Goal: Transaction & Acquisition: Purchase product/service

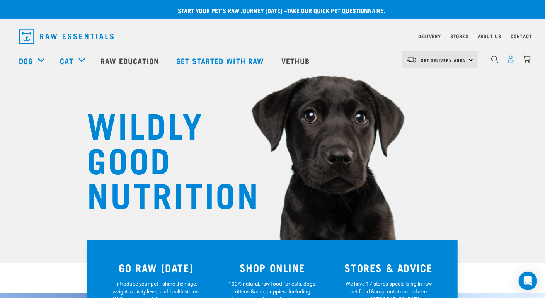
click at [511, 61] on img "dropdown navigation" at bounding box center [511, 59] width 8 height 8
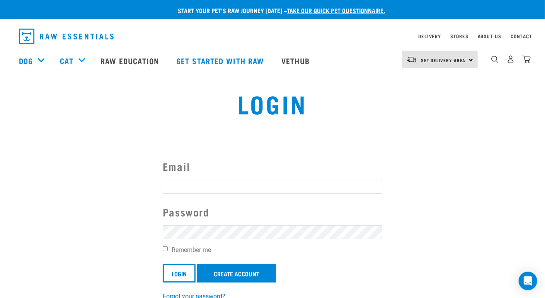
click at [212, 192] on input "Email" at bounding box center [273, 187] width 220 height 14
type input "sam"
type input "Sam.taylor.1291@gmail.com"
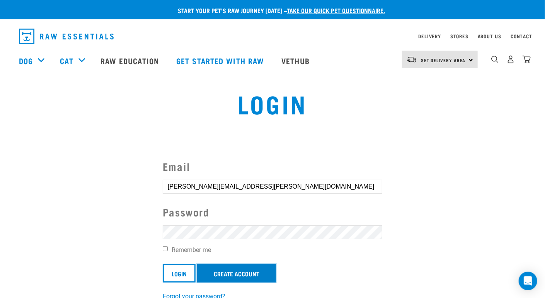
click at [227, 272] on link "Create Account" at bounding box center [236, 273] width 79 height 19
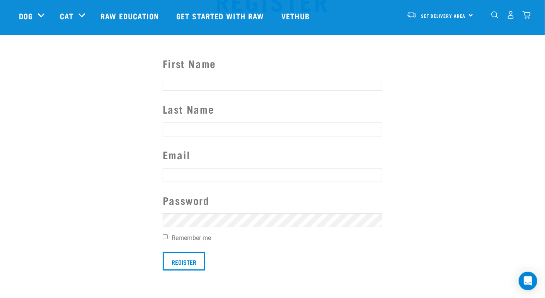
scroll to position [49, 0]
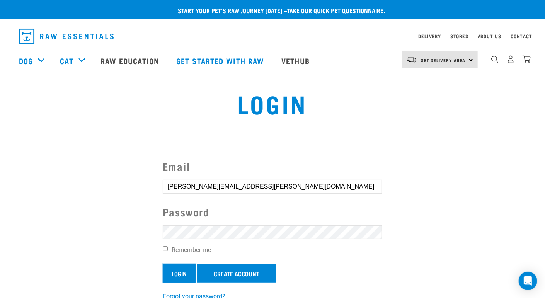
click at [185, 275] on input "Login" at bounding box center [179, 273] width 33 height 19
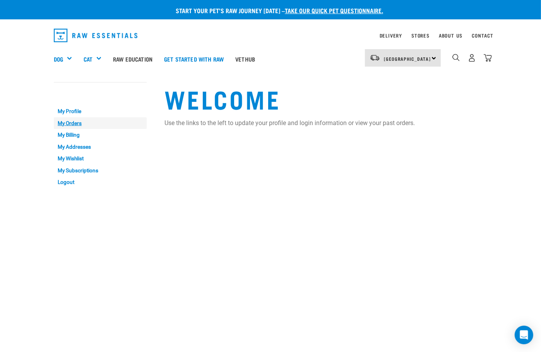
click at [73, 121] on link "My Orders" at bounding box center [100, 123] width 93 height 12
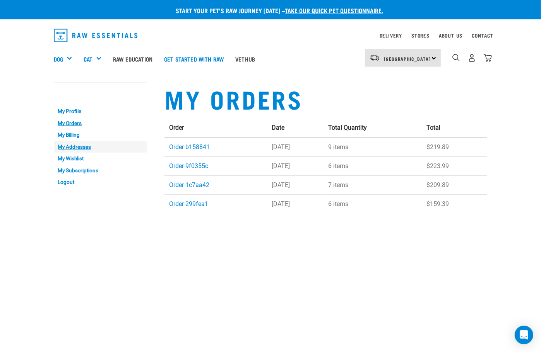
click at [76, 143] on link "My Addresses" at bounding box center [100, 147] width 93 height 12
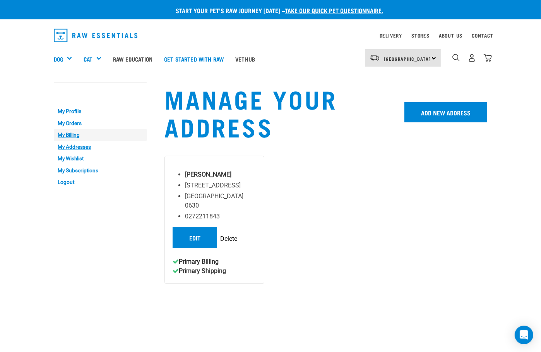
click at [75, 136] on link "My Billing" at bounding box center [100, 135] width 93 height 12
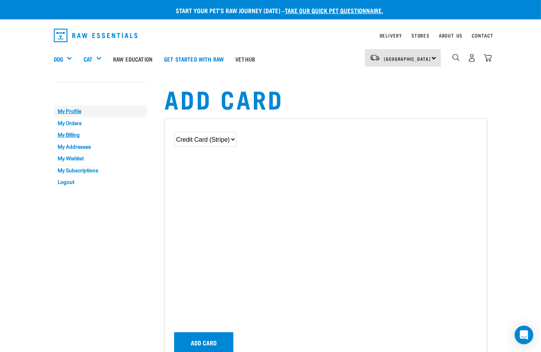
click at [75, 113] on link "My Profile" at bounding box center [100, 111] width 93 height 12
click at [78, 172] on link "My Subscriptions" at bounding box center [100, 170] width 93 height 12
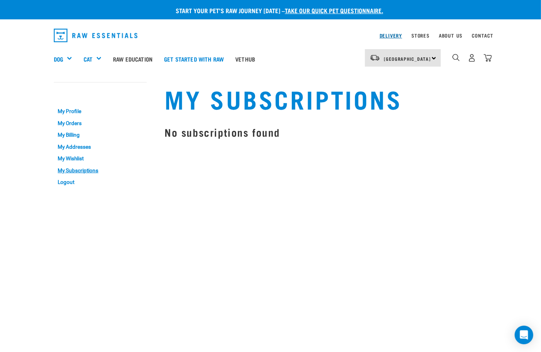
click at [394, 36] on link "Delivery" at bounding box center [390, 35] width 22 height 3
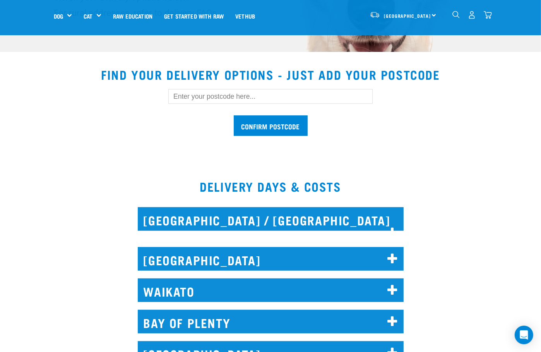
scroll to position [213, 0]
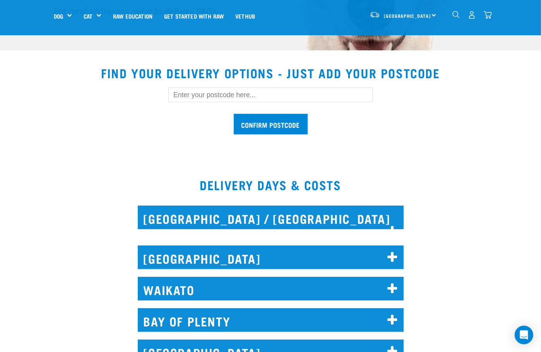
click at [225, 245] on h2 "[GEOGRAPHIC_DATA]" at bounding box center [271, 257] width 266 height 24
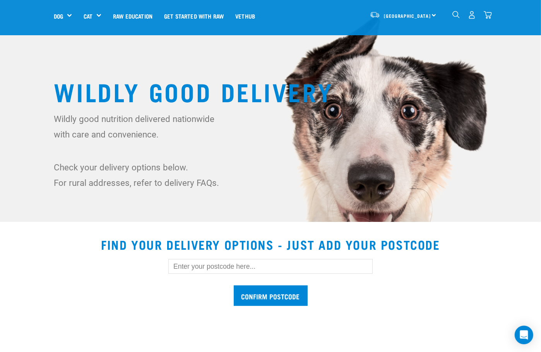
scroll to position [0, 0]
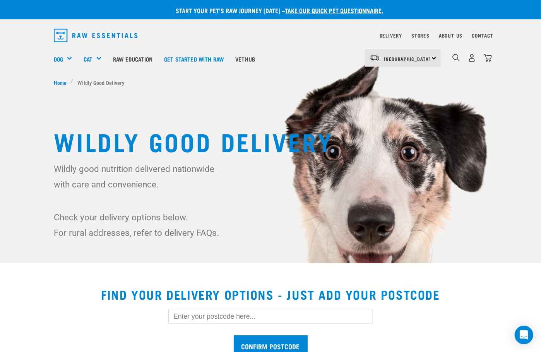
click at [272, 317] on input "text" at bounding box center [270, 316] width 204 height 15
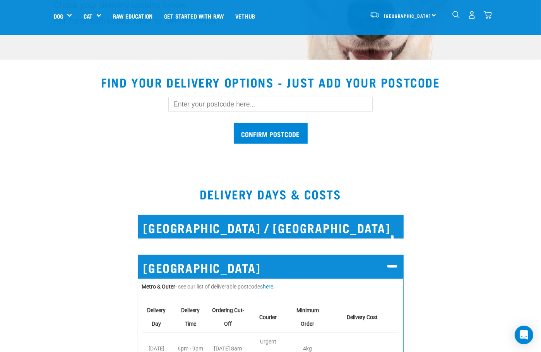
scroll to position [192, 0]
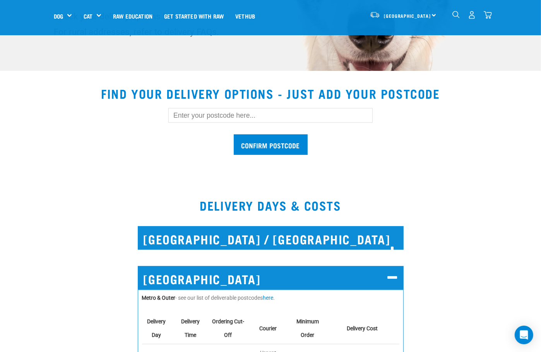
click at [267, 110] on input "text" at bounding box center [270, 115] width 204 height 15
type input "0630"
click at [234, 134] on input "Confirm postcode" at bounding box center [271, 144] width 74 height 20
click at [280, 137] on input "Confirm postcode" at bounding box center [271, 144] width 74 height 20
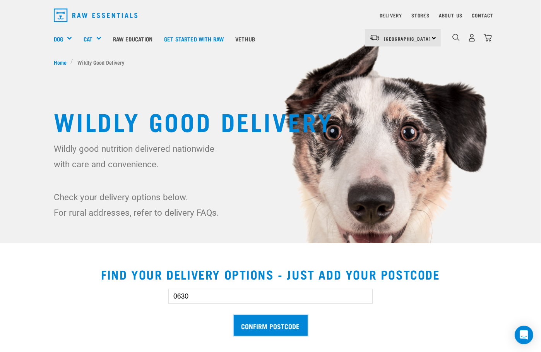
scroll to position [0, 0]
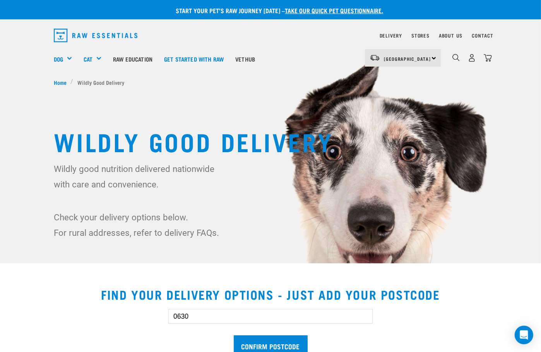
click at [426, 54] on div "North Island North Island South Island" at bounding box center [403, 57] width 76 height 17
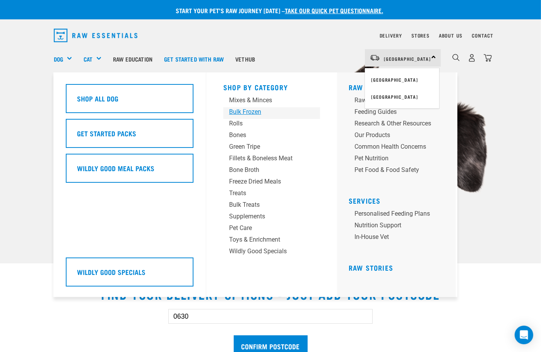
click at [254, 111] on div "Bulk Frozen" at bounding box center [265, 111] width 72 height 9
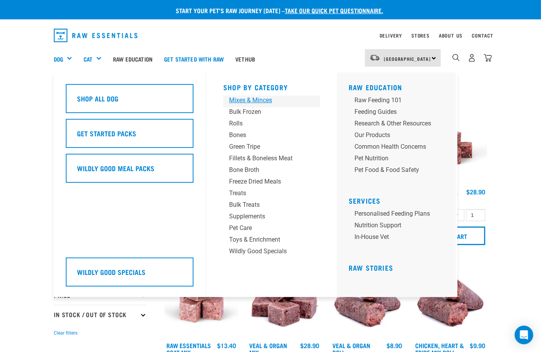
click at [251, 102] on div "Mixes & Minces" at bounding box center [265, 100] width 72 height 9
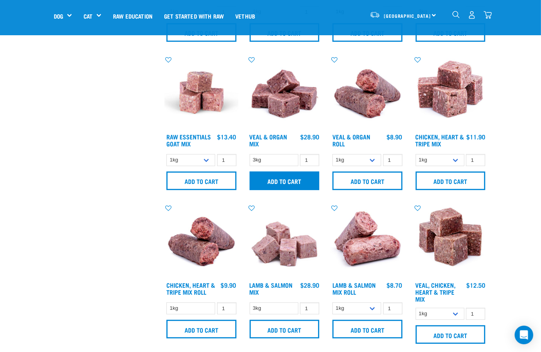
scroll to position [293, 0]
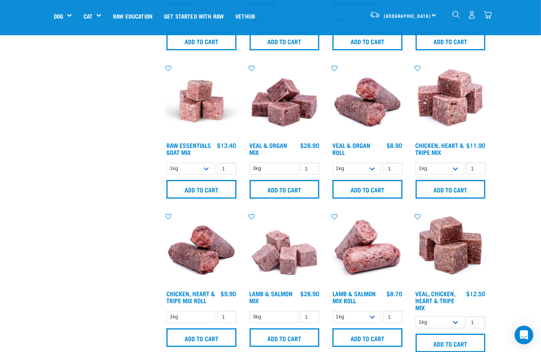
click at [455, 115] on img at bounding box center [450, 101] width 74 height 74
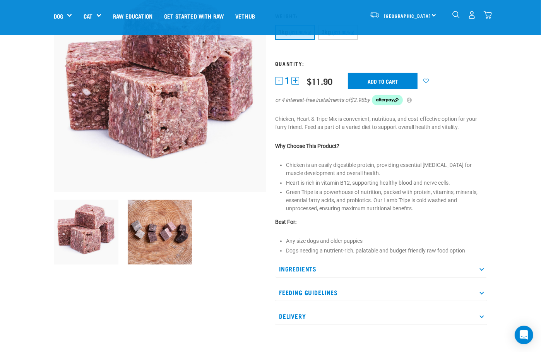
scroll to position [80, 0]
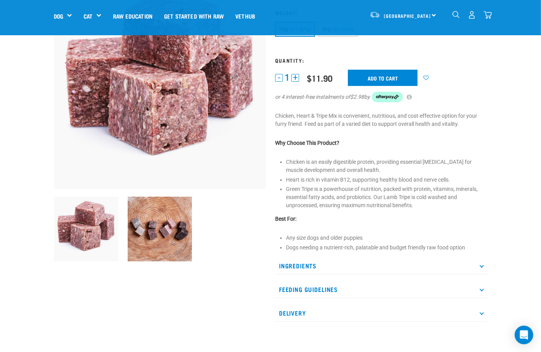
click at [325, 265] on p "Ingredients" at bounding box center [381, 265] width 212 height 17
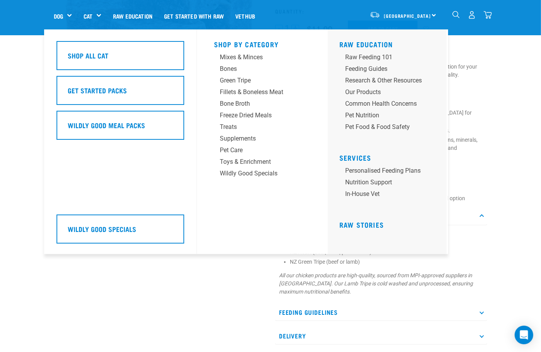
scroll to position [137, 0]
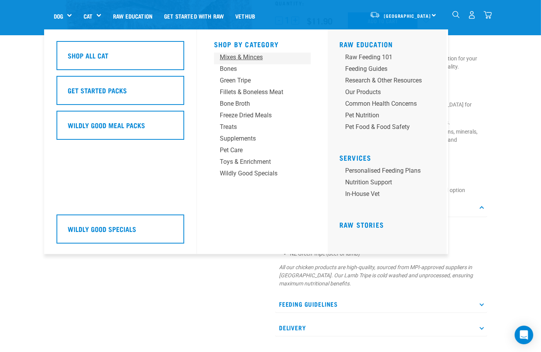
click at [246, 60] on div "Mixes & Minces" at bounding box center [256, 57] width 72 height 9
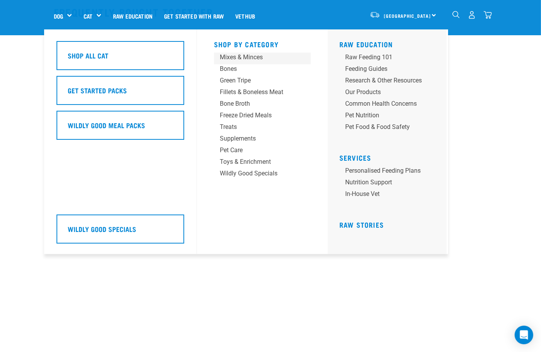
scroll to position [510, 0]
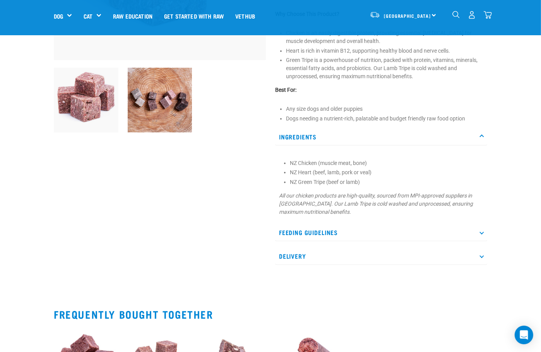
scroll to position [204, 0]
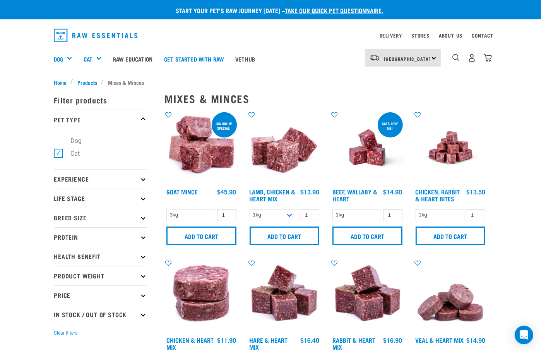
click at [101, 238] on p "Protein" at bounding box center [100, 236] width 93 height 19
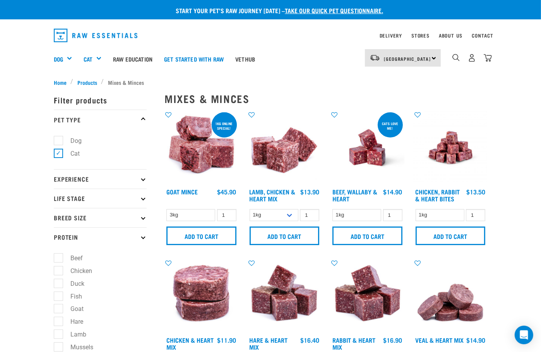
click at [77, 268] on label "Chicken" at bounding box center [76, 271] width 37 height 10
click at [59, 268] on input "Chicken" at bounding box center [56, 268] width 5 height 5
checkbox input "true"
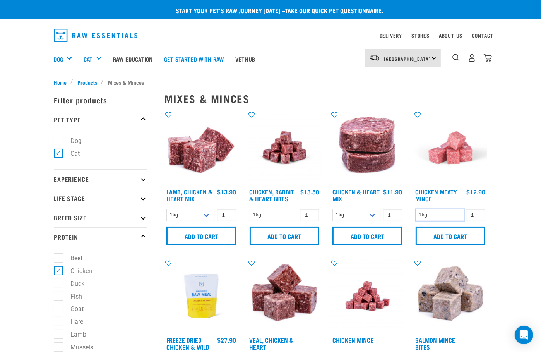
click at [458, 215] on select "1kg" at bounding box center [439, 215] width 49 height 12
click at [456, 217] on select "1kg" at bounding box center [439, 215] width 49 height 12
click at [473, 217] on input "1" at bounding box center [475, 215] width 19 height 12
click at [479, 213] on input "2" at bounding box center [475, 215] width 19 height 12
click at [479, 213] on input "3" at bounding box center [475, 215] width 19 height 12
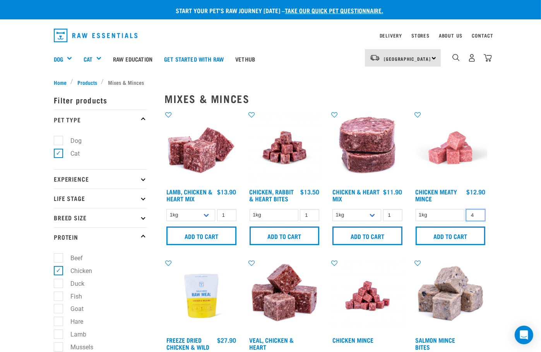
click at [479, 213] on input "4" at bounding box center [475, 215] width 19 height 12
type input "5"
click at [479, 213] on input "5" at bounding box center [475, 215] width 19 height 12
click at [474, 234] on input "Add to cart" at bounding box center [450, 235] width 70 height 19
click at [28, 176] on button "delete" at bounding box center [24, 176] width 8 height 8
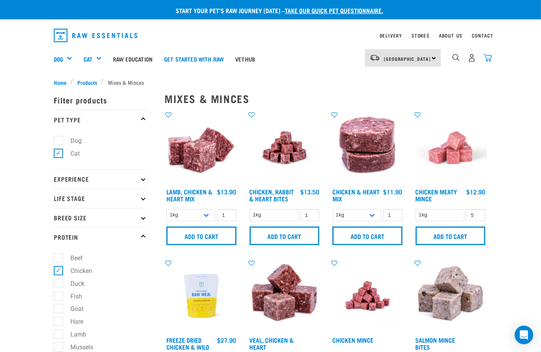
click at [490, 55] on img "dropdown navigation" at bounding box center [487, 58] width 8 height 8
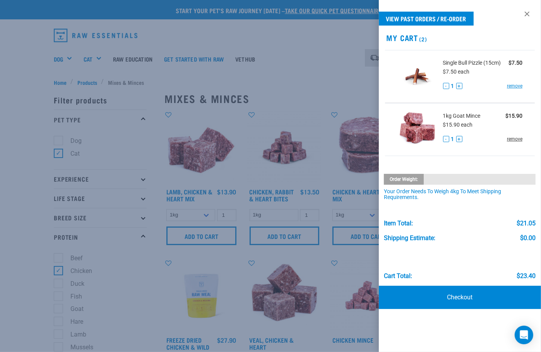
click at [512, 138] on link "remove" at bounding box center [514, 138] width 15 height 7
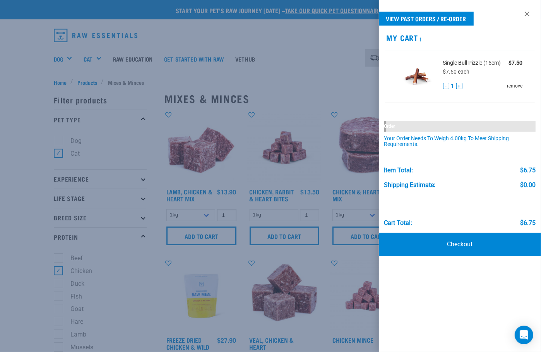
click at [518, 87] on link "remove" at bounding box center [514, 85] width 15 height 7
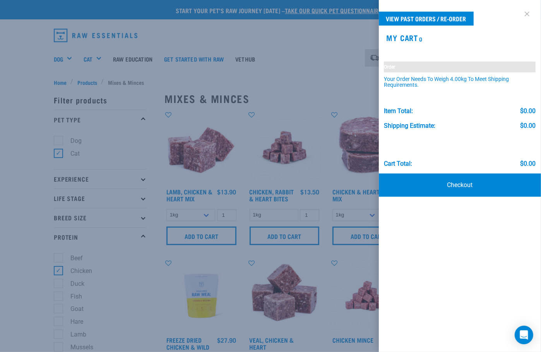
click at [528, 11] on link at bounding box center [526, 14] width 12 height 12
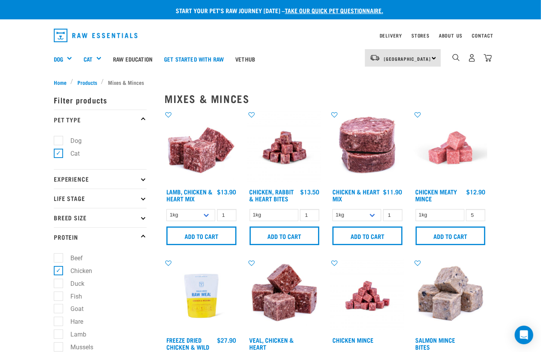
click at [377, 171] on img at bounding box center [367, 148] width 74 height 74
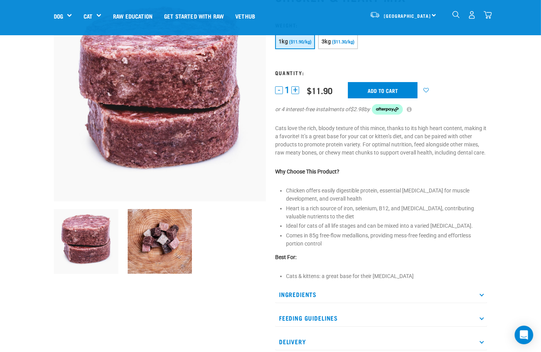
scroll to position [72, 0]
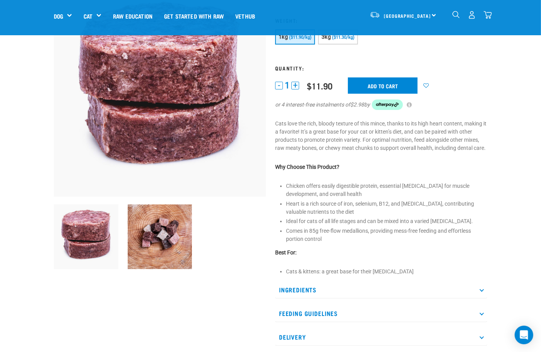
click at [317, 289] on p "Ingredients" at bounding box center [381, 289] width 212 height 17
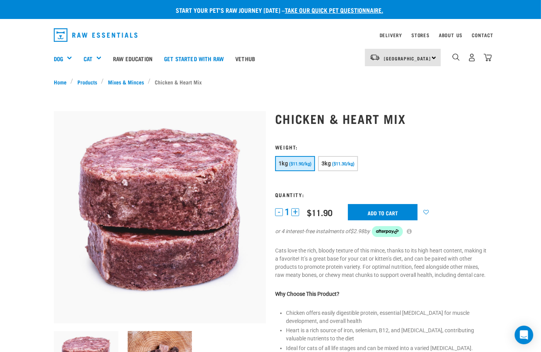
scroll to position [0, 0]
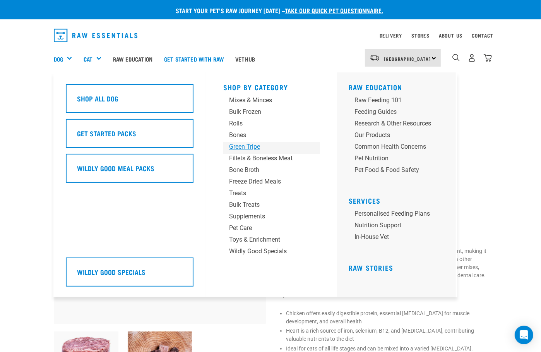
click at [250, 143] on div "Green Tripe" at bounding box center [265, 146] width 72 height 9
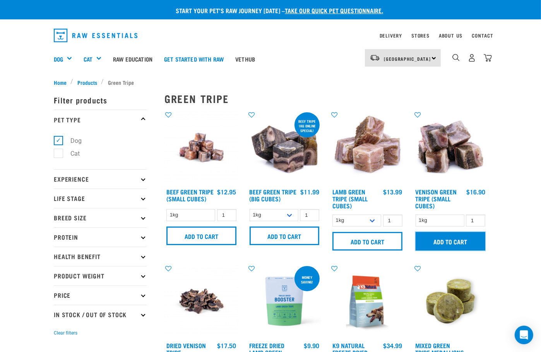
click at [448, 245] on input "Add to cart" at bounding box center [450, 241] width 70 height 19
click at [490, 60] on img "dropdown navigation" at bounding box center [487, 58] width 8 height 8
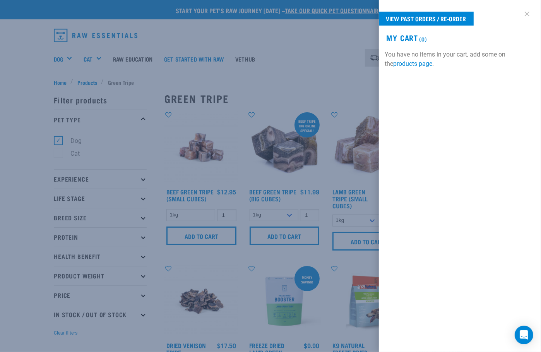
click at [527, 14] on link at bounding box center [526, 14] width 12 height 12
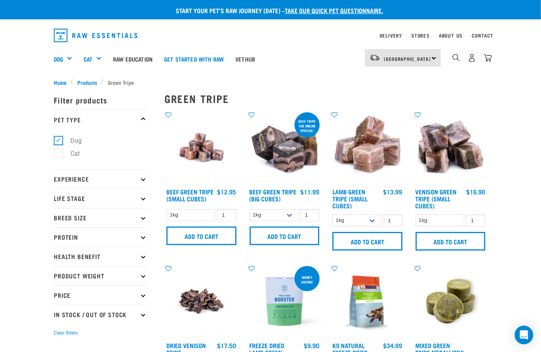
click at [492, 57] on div "North Island North Island South Island Dog Shop All Dog Get Started Packs 1" at bounding box center [270, 58] width 445 height 31
click at [489, 58] on img "dropdown navigation" at bounding box center [487, 58] width 8 height 8
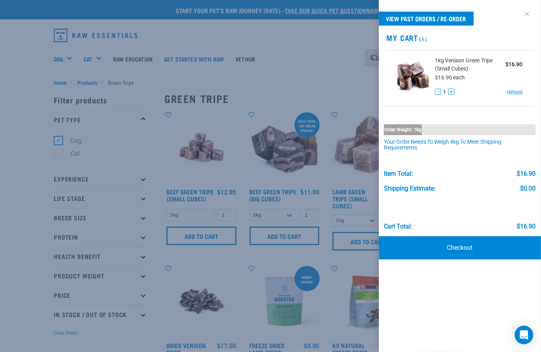
click at [525, 9] on link at bounding box center [526, 14] width 12 height 12
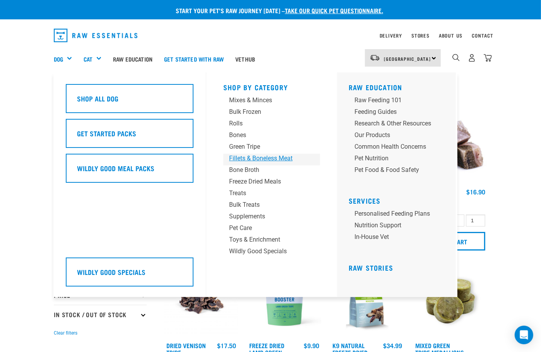
click at [257, 159] on div "Fillets & Boneless Meat" at bounding box center [265, 158] width 72 height 9
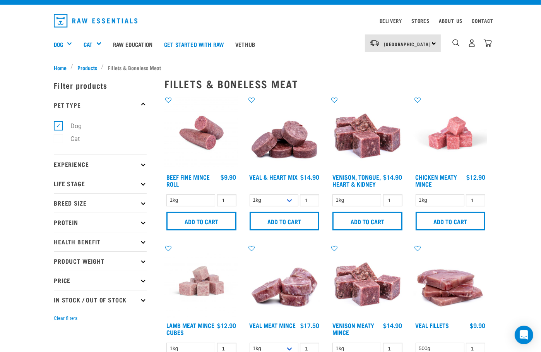
scroll to position [19, 0]
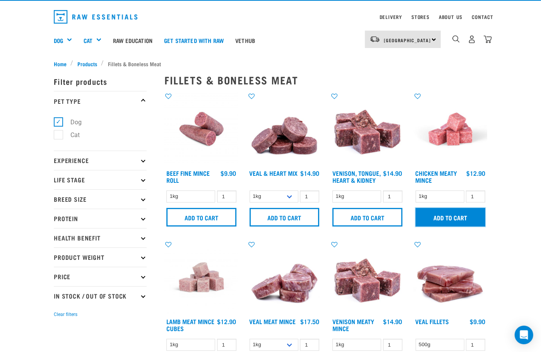
click at [464, 220] on input "Add to cart" at bounding box center [450, 217] width 70 height 19
click at [466, 215] on input "Add to cart" at bounding box center [450, 217] width 70 height 19
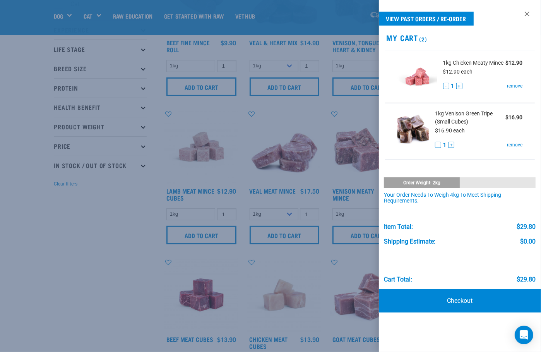
scroll to position [95, 0]
click at [118, 301] on div at bounding box center [270, 176] width 541 height 352
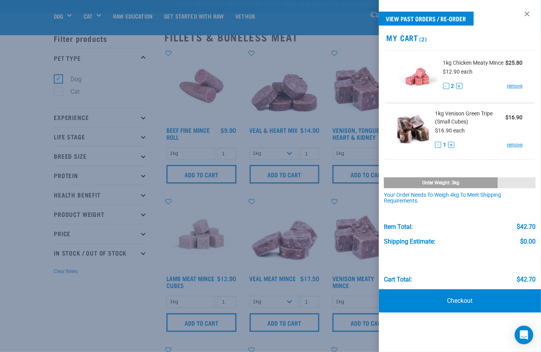
scroll to position [0, 0]
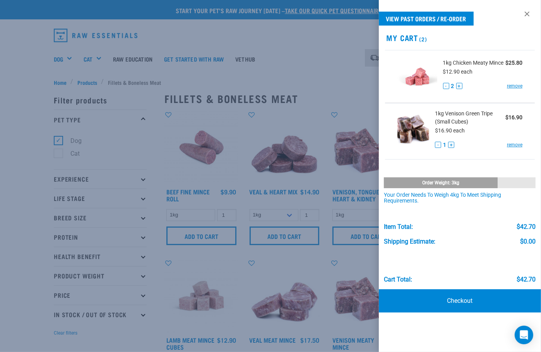
click at [323, 55] on div at bounding box center [270, 176] width 541 height 352
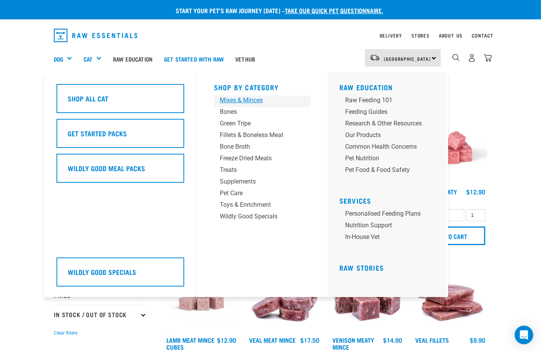
click at [243, 100] on div "Mixes & Minces" at bounding box center [256, 100] width 72 height 9
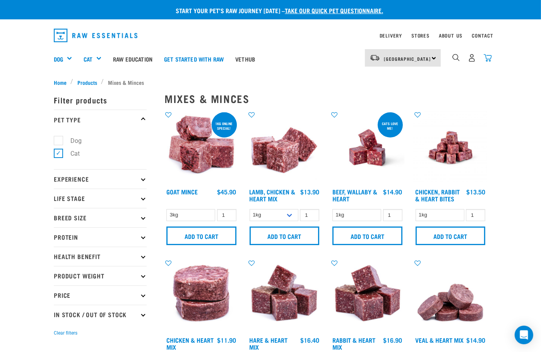
click at [486, 55] on img "dropdown navigation" at bounding box center [487, 58] width 8 height 8
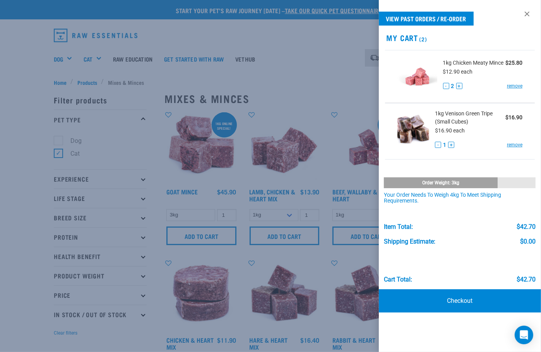
click at [283, 64] on div at bounding box center [270, 176] width 541 height 352
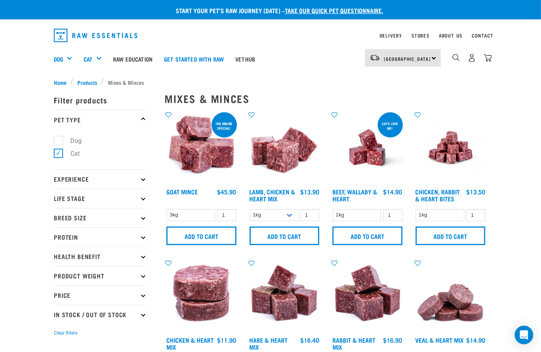
click at [68, 35] on img "dropdown navigation" at bounding box center [96, 36] width 84 height 14
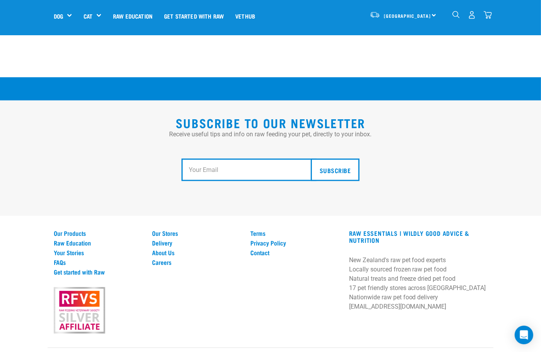
scroll to position [1356, 0]
